Goal: Task Accomplishment & Management: Use online tool/utility

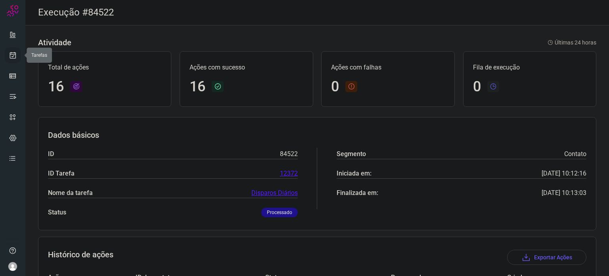
click at [16, 53] on icon at bounding box center [13, 55] width 8 height 8
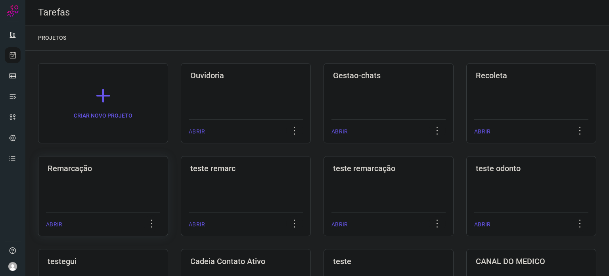
click at [114, 188] on div "Remarcação ABRIR" at bounding box center [103, 196] width 130 height 80
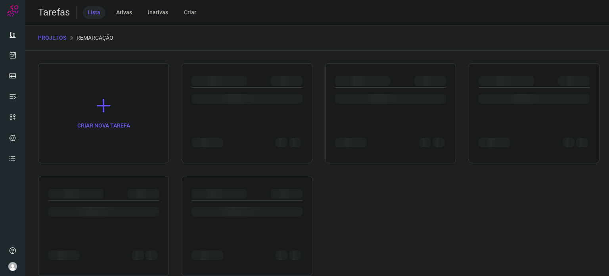
click at [114, 188] on div at bounding box center [103, 226] width 131 height 100
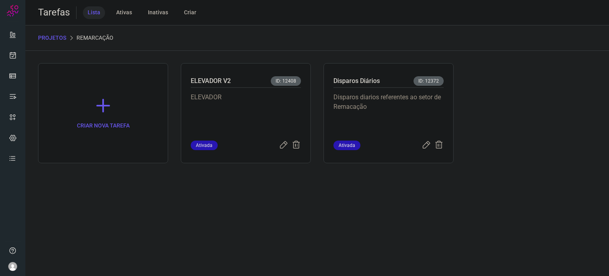
click at [435, 90] on div "Disparos diarios referentes ao setor de Remacação" at bounding box center [388, 114] width 110 height 53
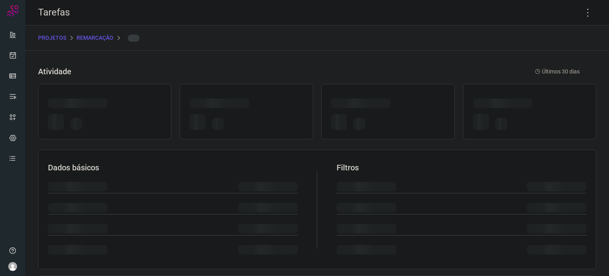
click at [435, 90] on div at bounding box center [387, 112] width 133 height 56
click at [580, 12] on icon at bounding box center [588, 12] width 17 height 17
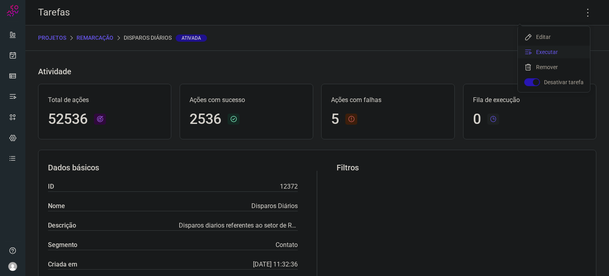
click at [549, 54] on li "Executar" at bounding box center [554, 52] width 72 height 13
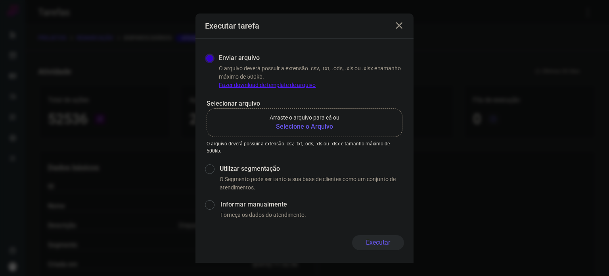
click at [324, 128] on b "Selecione o Arquivo" at bounding box center [305, 127] width 70 height 10
click at [0, 0] on input "Arraste o arquivo para cá ou Selecione o Arquivo" at bounding box center [0, 0] width 0 height 0
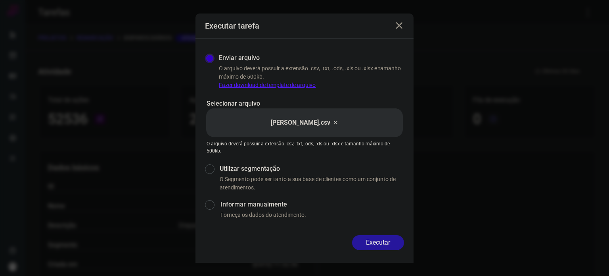
click at [387, 237] on button "Executar" at bounding box center [378, 242] width 52 height 15
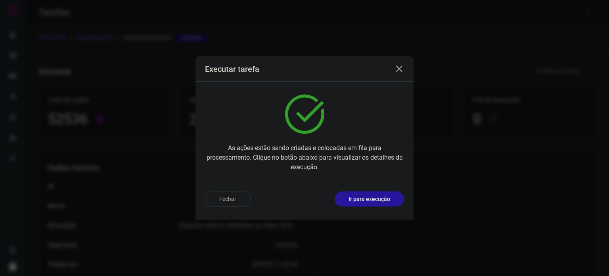
click at [384, 195] on p "Ir para execução" at bounding box center [370, 199] width 42 height 8
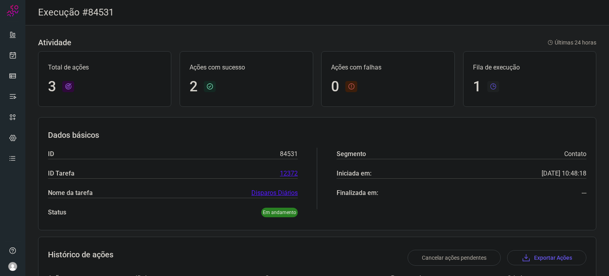
scroll to position [110, 0]
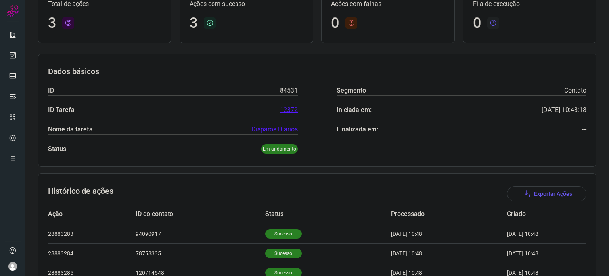
scroll to position [109, 0]
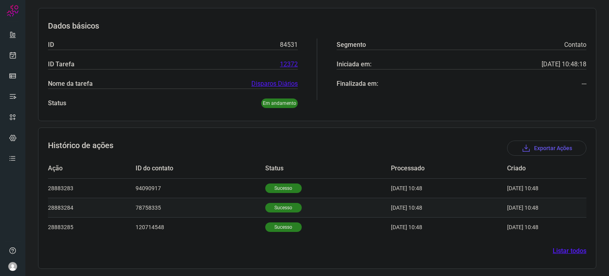
click at [278, 206] on p "Sucesso" at bounding box center [283, 208] width 36 height 10
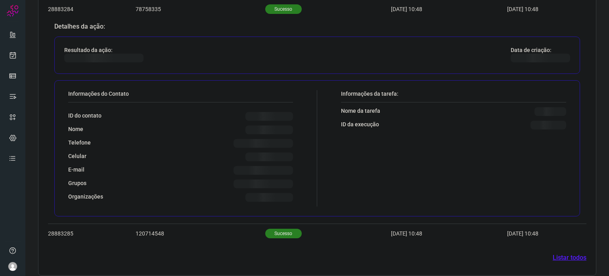
scroll to position [301, 0]
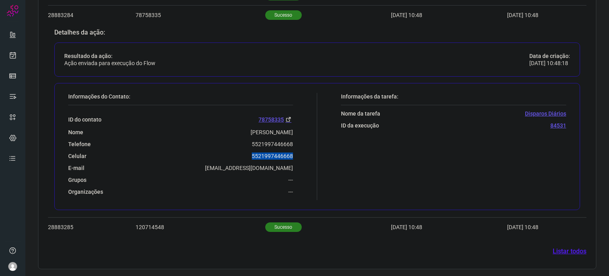
drag, startPoint x: 245, startPoint y: 158, endPoint x: 305, endPoint y: 153, distance: 59.7
click at [305, 153] on div "Informações do Contato: ID do contato 78758335 Nome [PERSON_NAME] Telefone 5521…" at bounding box center [190, 146] width 253 height 107
copy p "5521997446668"
click at [17, 52] on link at bounding box center [13, 55] width 16 height 16
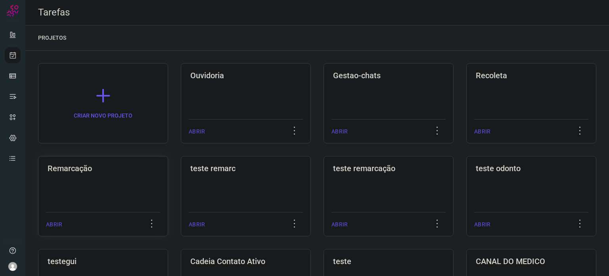
click at [148, 166] on h3 "Remarcação" at bounding box center [103, 168] width 111 height 10
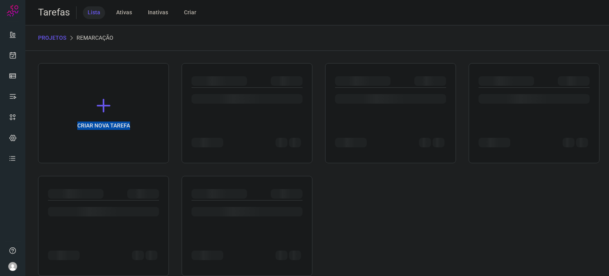
click at [148, 166] on div "CRIAR NOVA TAREFA" at bounding box center [317, 169] width 558 height 213
click at [420, 95] on div at bounding box center [390, 99] width 111 height 10
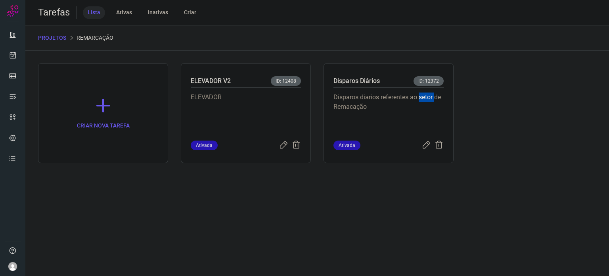
click at [420, 95] on p "Disparos diarios referentes ao setor de Remacação" at bounding box center [388, 112] width 110 height 40
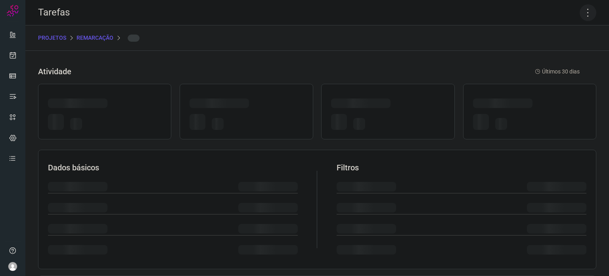
click at [585, 11] on icon at bounding box center [588, 12] width 17 height 17
click at [583, 11] on icon at bounding box center [588, 12] width 17 height 17
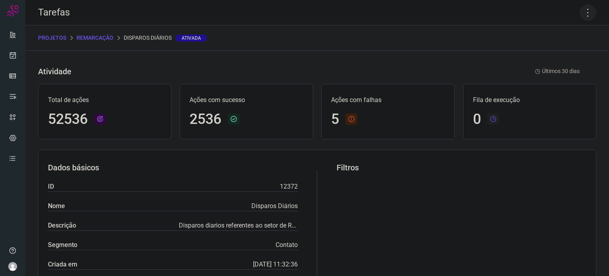
click at [590, 6] on icon at bounding box center [588, 12] width 17 height 17
click at [581, 10] on icon at bounding box center [588, 12] width 17 height 17
click at [580, 11] on icon at bounding box center [588, 12] width 17 height 17
drag, startPoint x: 555, startPoint y: 50, endPoint x: 404, endPoint y: 69, distance: 151.9
click at [555, 50] on li "Executar" at bounding box center [554, 52] width 72 height 13
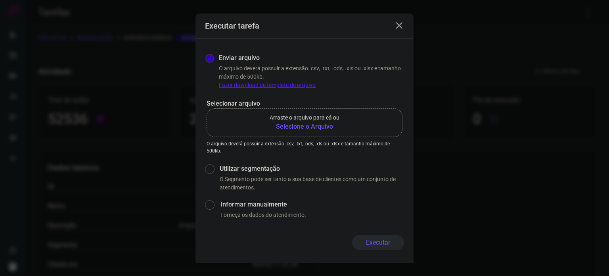
click at [301, 122] on b "Selecione o Arquivo" at bounding box center [305, 127] width 70 height 10
click at [0, 0] on input "Arraste o arquivo para cá ou Selecione o Arquivo" at bounding box center [0, 0] width 0 height 0
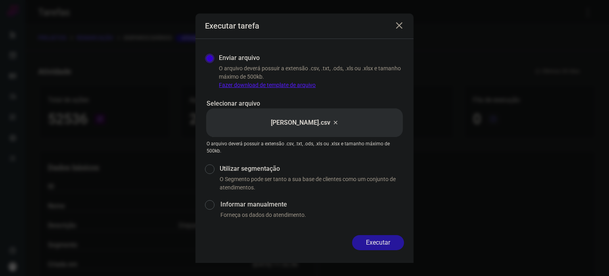
click at [374, 247] on button "Executar" at bounding box center [378, 242] width 52 height 15
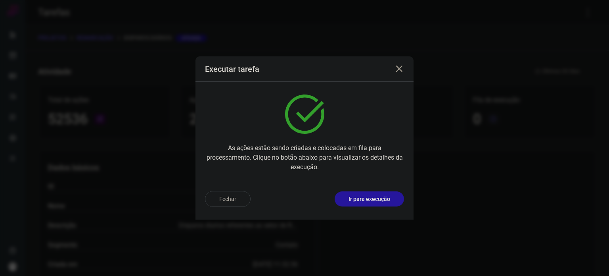
click at [375, 196] on p "Ir para execução" at bounding box center [370, 199] width 42 height 8
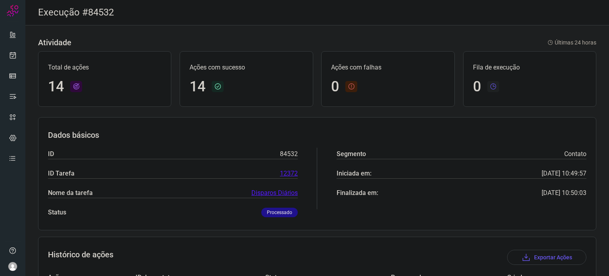
scroll to position [245, 0]
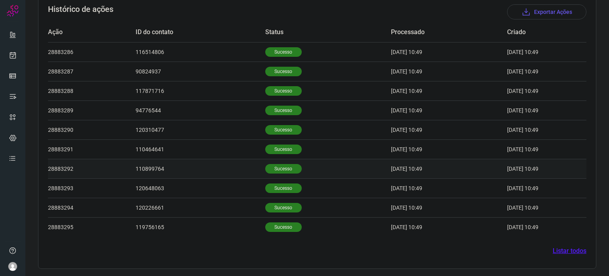
click at [274, 159] on td "Sucesso" at bounding box center [328, 168] width 126 height 19
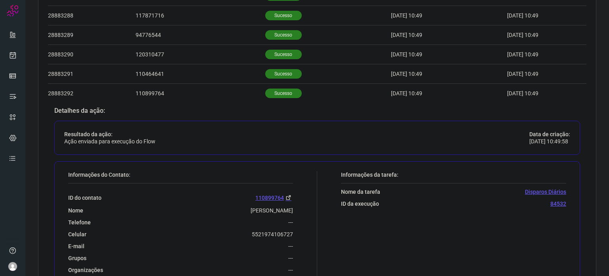
scroll to position [404, 0]
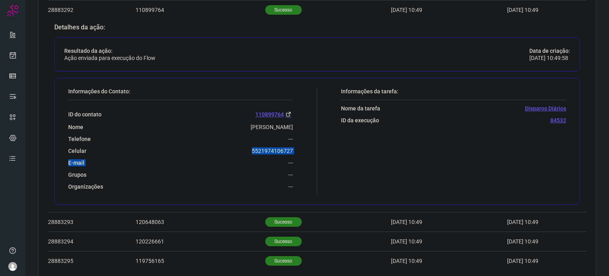
drag, startPoint x: 238, startPoint y: 158, endPoint x: 249, endPoint y: 147, distance: 15.4
click at [249, 147] on div "ID do contato 110899764 Nome Bruna De Souza Queiroz Telefone --- Celular 552197…" at bounding box center [180, 145] width 225 height 90
copy div "5521974106727 E-mail"
drag, startPoint x: 215, startPoint y: 161, endPoint x: 227, endPoint y: 157, distance: 13.2
click at [215, 161] on div "E-mail ---" at bounding box center [180, 162] width 225 height 7
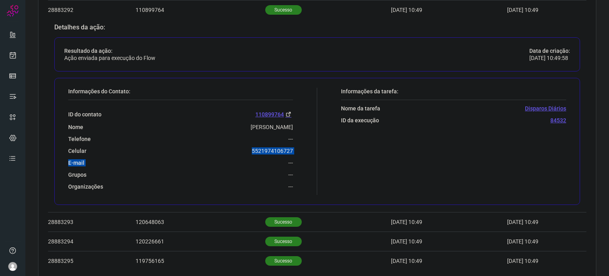
click at [234, 155] on div "ID do contato 110899764 Nome Bruna De Souza Queiroz Telefone --- Celular 552197…" at bounding box center [180, 145] width 225 height 90
click at [246, 149] on div "Celular 5521974106727" at bounding box center [180, 150] width 225 height 7
click at [241, 141] on div "Telefone ---" at bounding box center [180, 138] width 225 height 7
drag, startPoint x: 246, startPoint y: 150, endPoint x: 300, endPoint y: 148, distance: 54.4
click at [300, 148] on div "Informações do Contato: ID do contato 110899764 Nome Bruna De Souza Queiroz Tel…" at bounding box center [190, 141] width 253 height 107
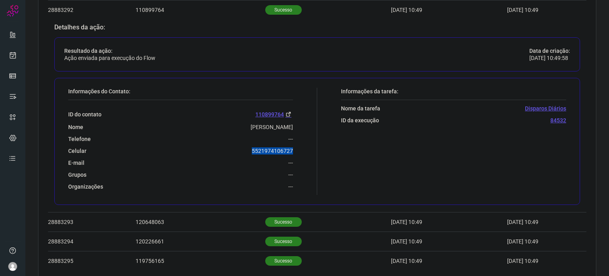
copy p "5521974106727"
